Goal: Task Accomplishment & Management: Complete application form

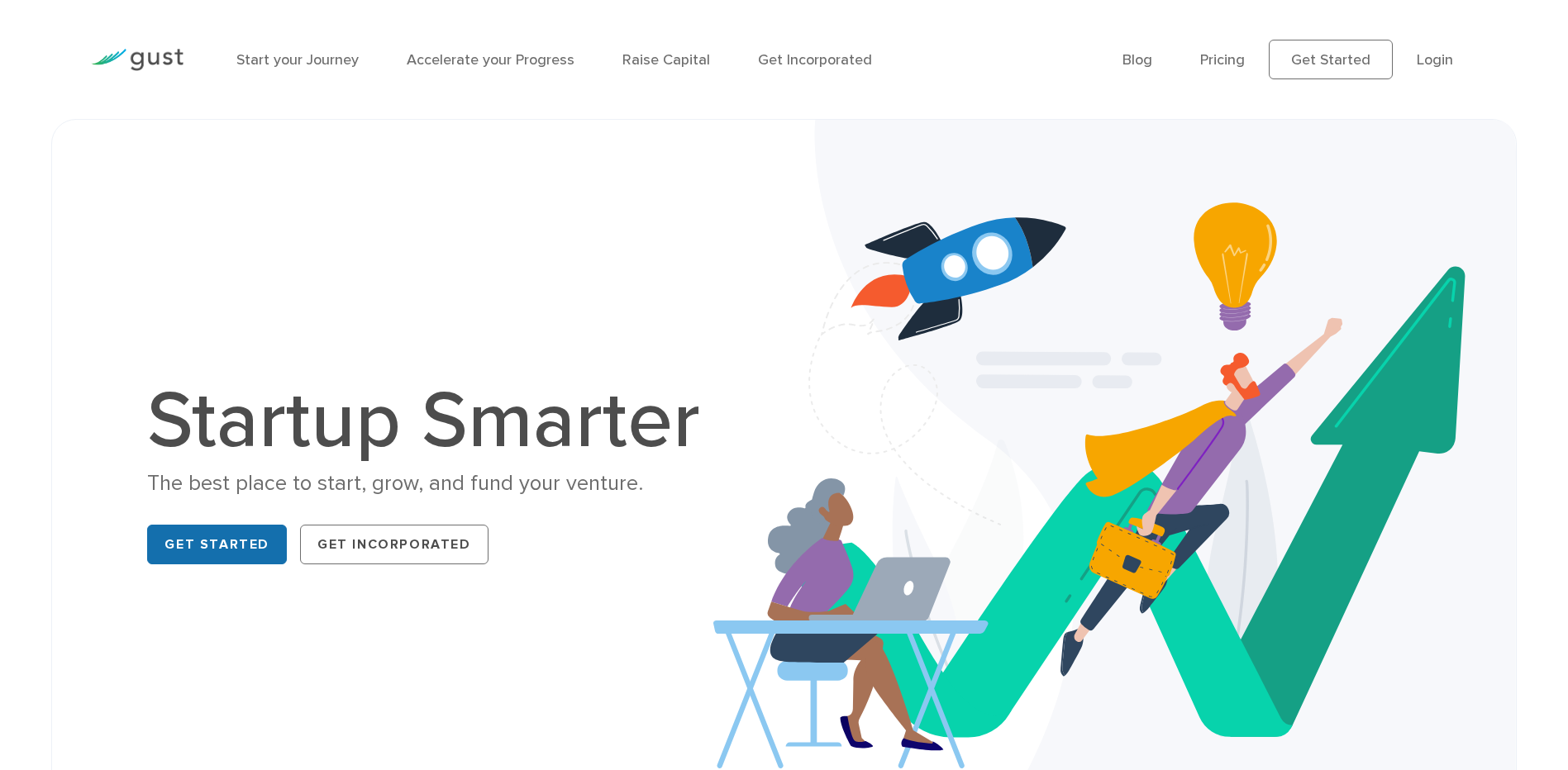
click at [262, 544] on link "Get Started" at bounding box center [217, 544] width 140 height 40
